Goal: Navigation & Orientation: Go to known website

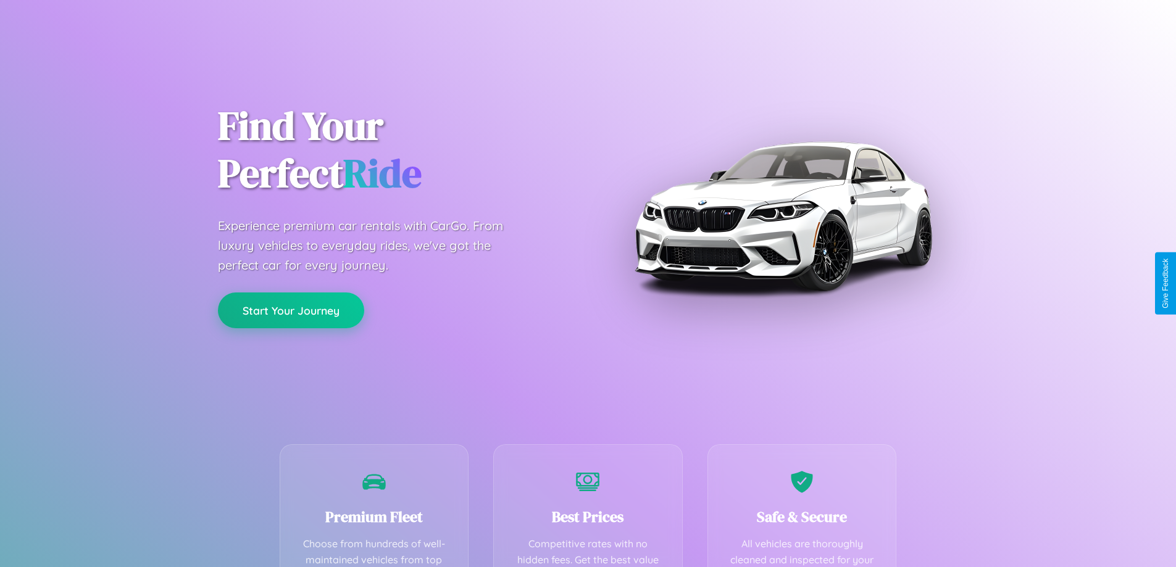
click at [291, 310] on button "Start Your Journey" at bounding box center [291, 311] width 146 height 36
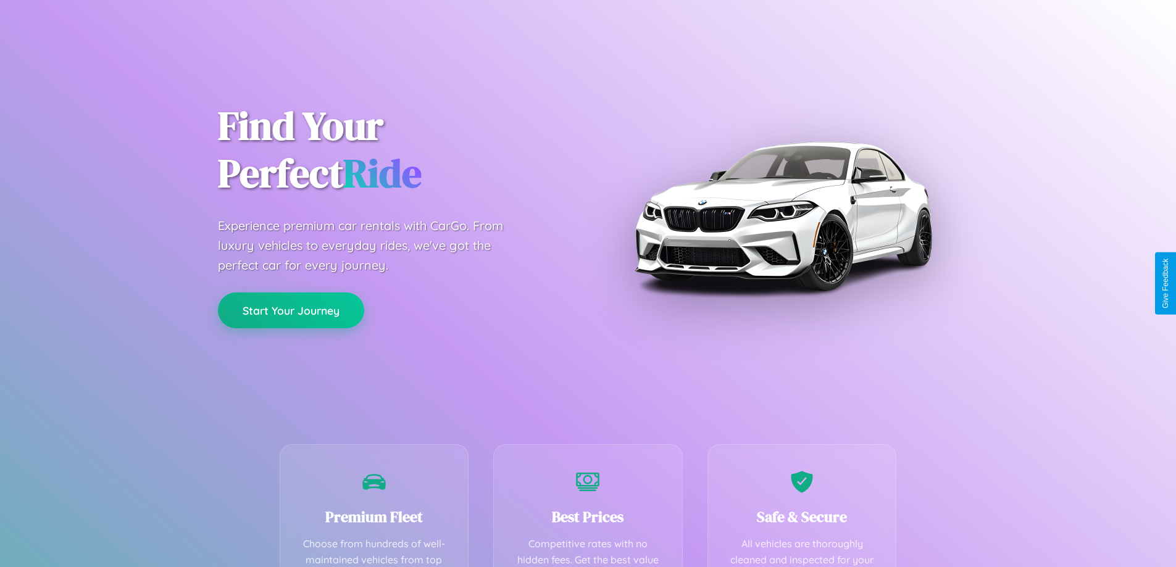
click at [291, 310] on button "Start Your Journey" at bounding box center [291, 311] width 146 height 36
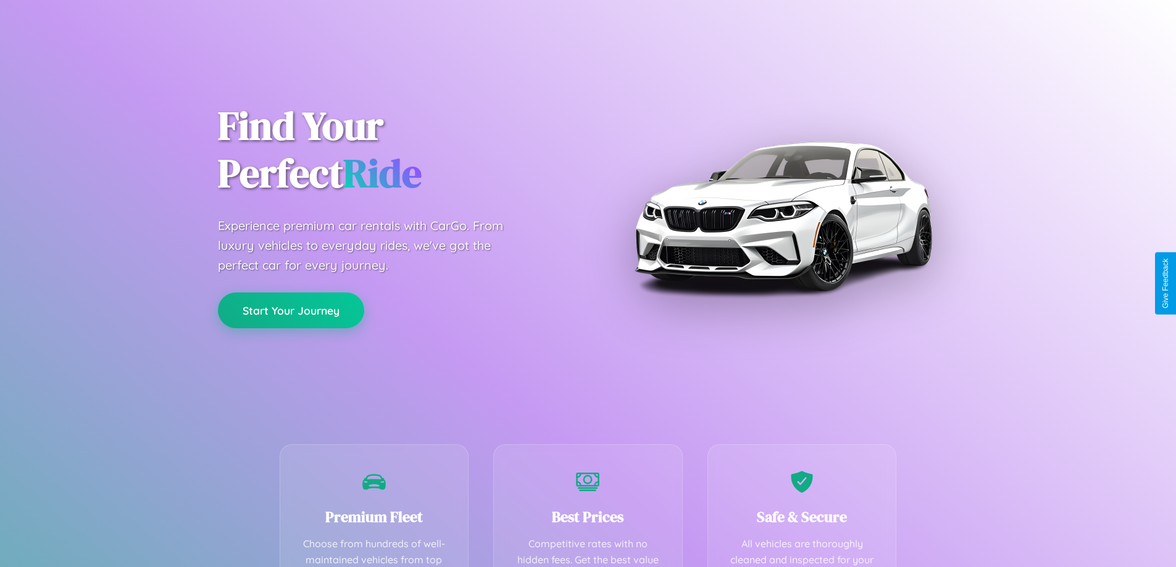
click at [291, 310] on button "Start Your Journey" at bounding box center [291, 311] width 146 height 36
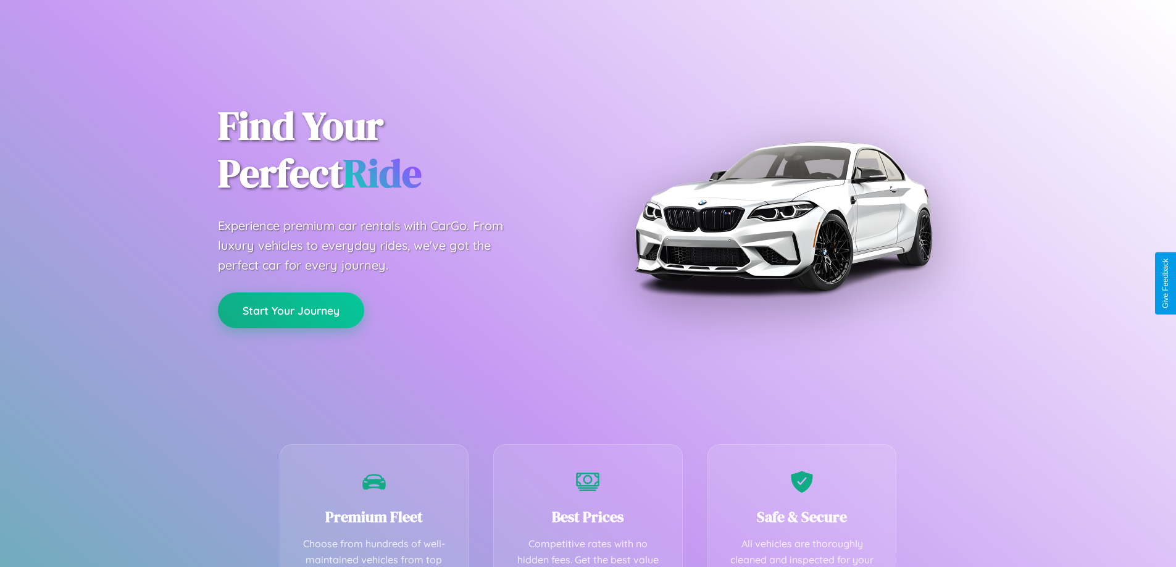
click at [291, 310] on button "Start Your Journey" at bounding box center [291, 311] width 146 height 36
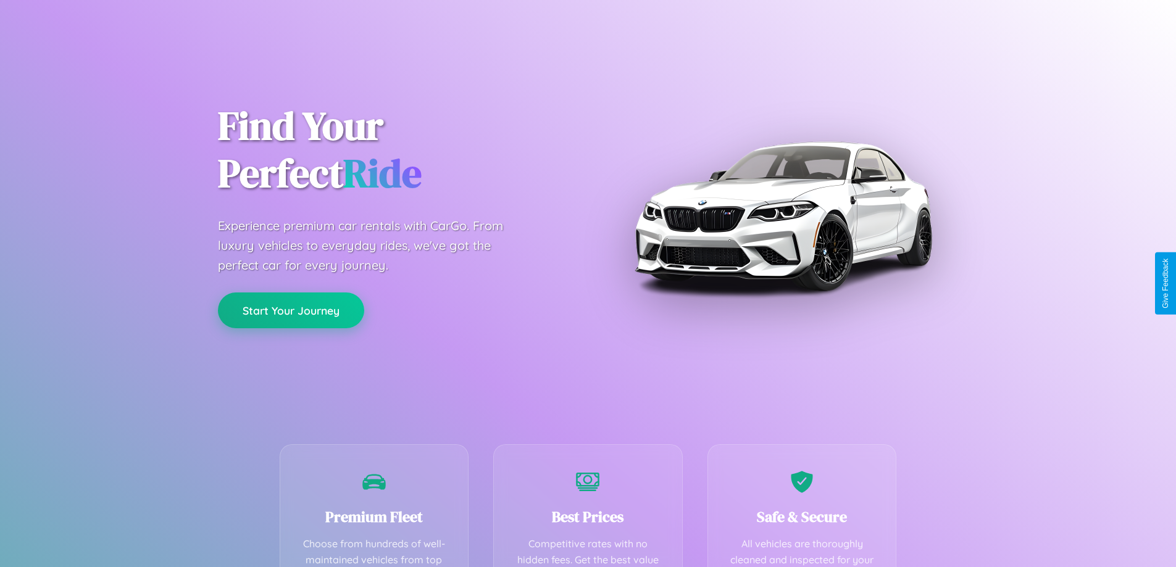
click at [291, 310] on button "Start Your Journey" at bounding box center [291, 311] width 146 height 36
